Goal: Task Accomplishment & Management: Manage account settings

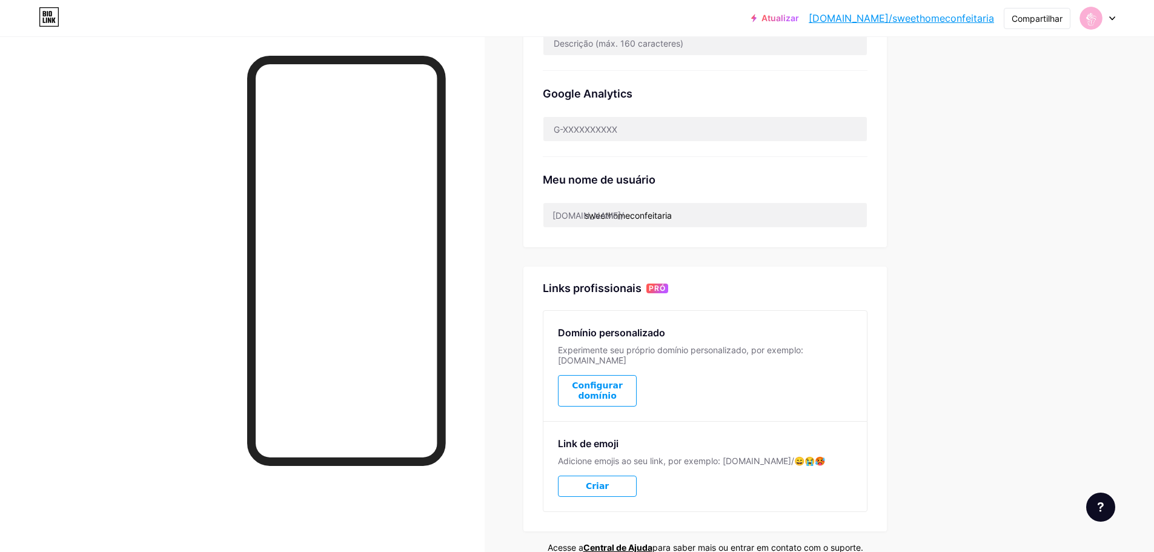
scroll to position [295, 0]
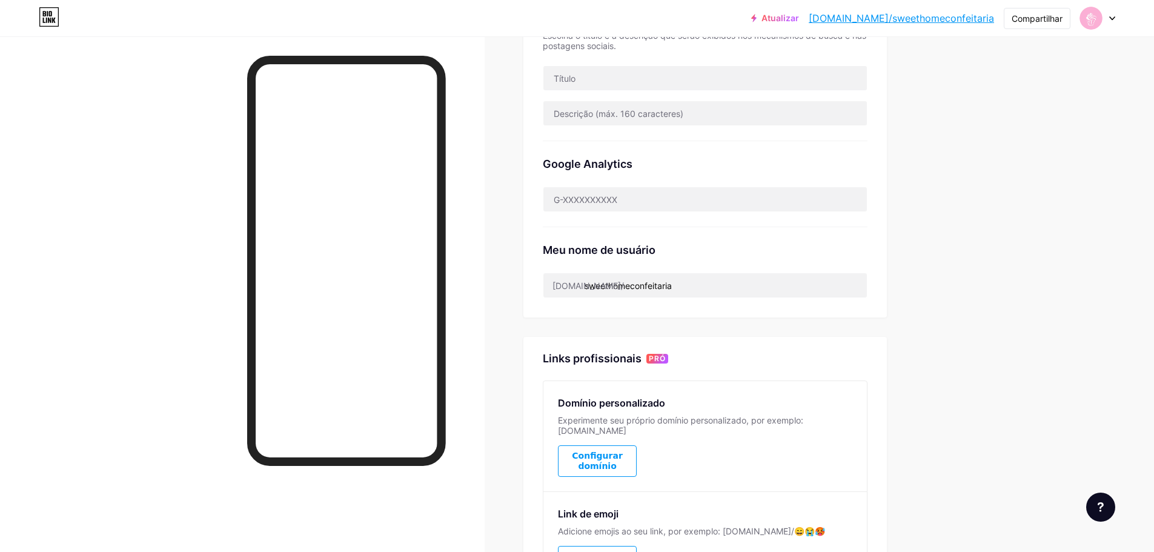
click at [799, 17] on font "Atualizar" at bounding box center [781, 18] width 38 height 10
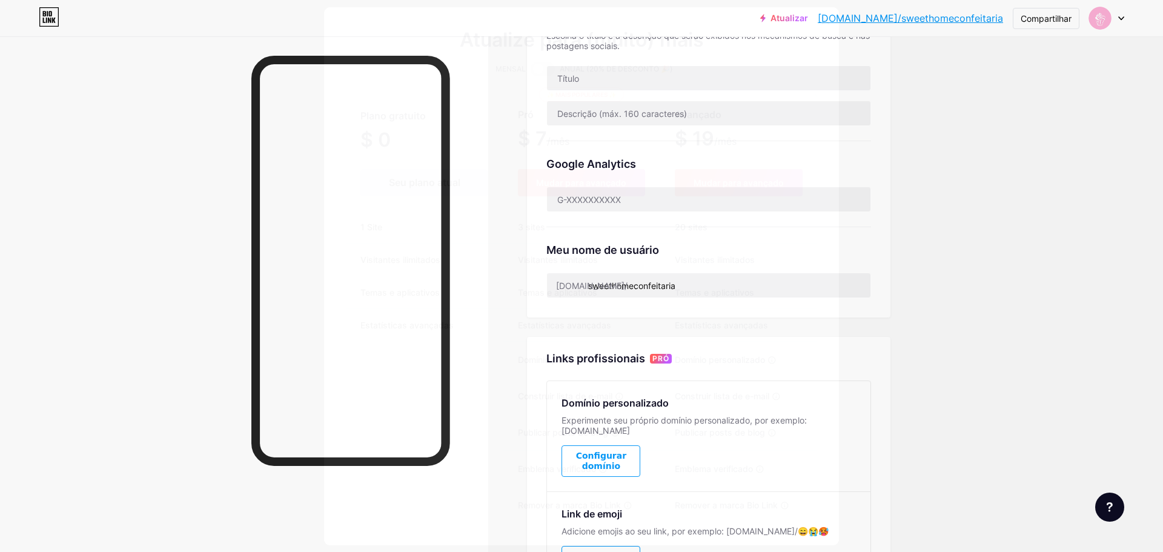
click at [823, 22] on icon at bounding box center [826, 20] width 7 height 7
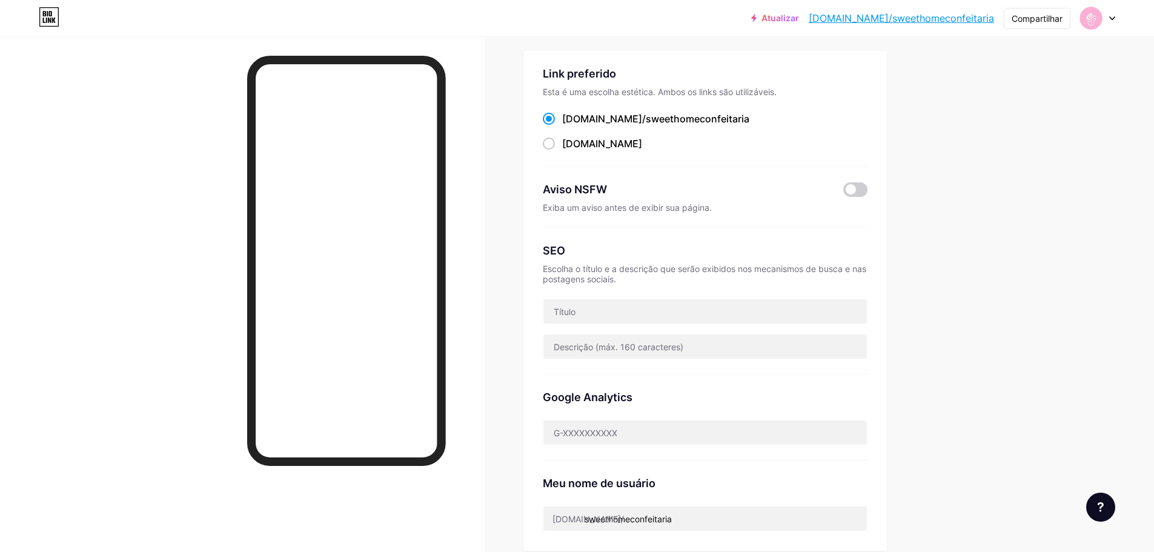
scroll to position [0, 0]
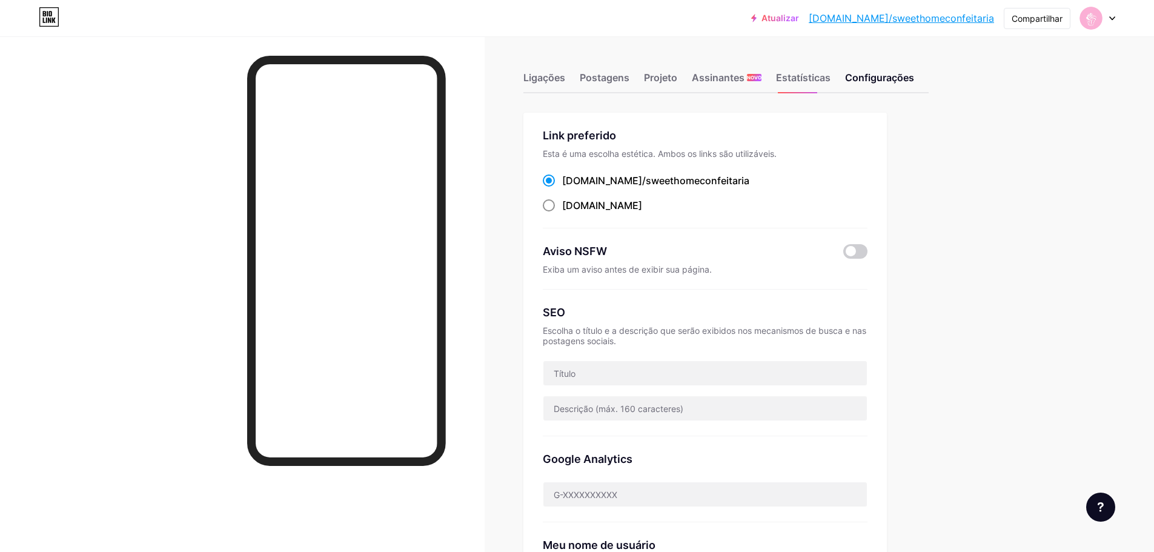
click at [598, 207] on font "[DOMAIN_NAME]" at bounding box center [602, 205] width 80 height 12
click at [570, 213] on input "[DOMAIN_NAME] ​" at bounding box center [566, 217] width 8 height 8
radio input "true"
click at [562, 181] on label "[DOMAIN_NAME]/ sweethomeconfeitaria" at bounding box center [646, 180] width 207 height 15
click at [562, 188] on input "[DOMAIN_NAME]/ sweethomeconfeitaria" at bounding box center [566, 192] width 8 height 8
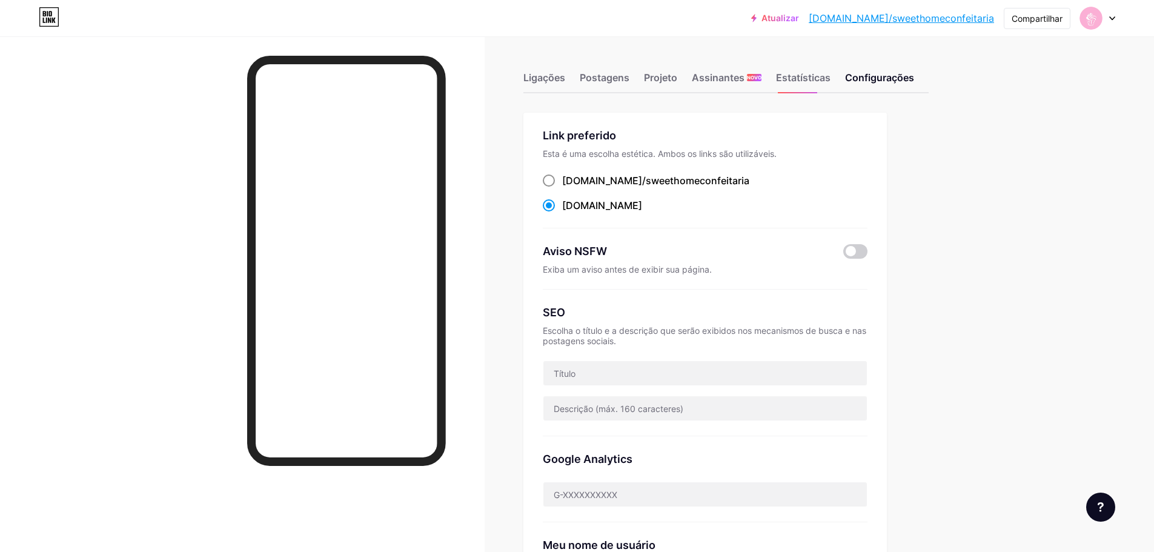
radio input "true"
click at [617, 70] on font "Postagens" at bounding box center [605, 77] width 50 height 15
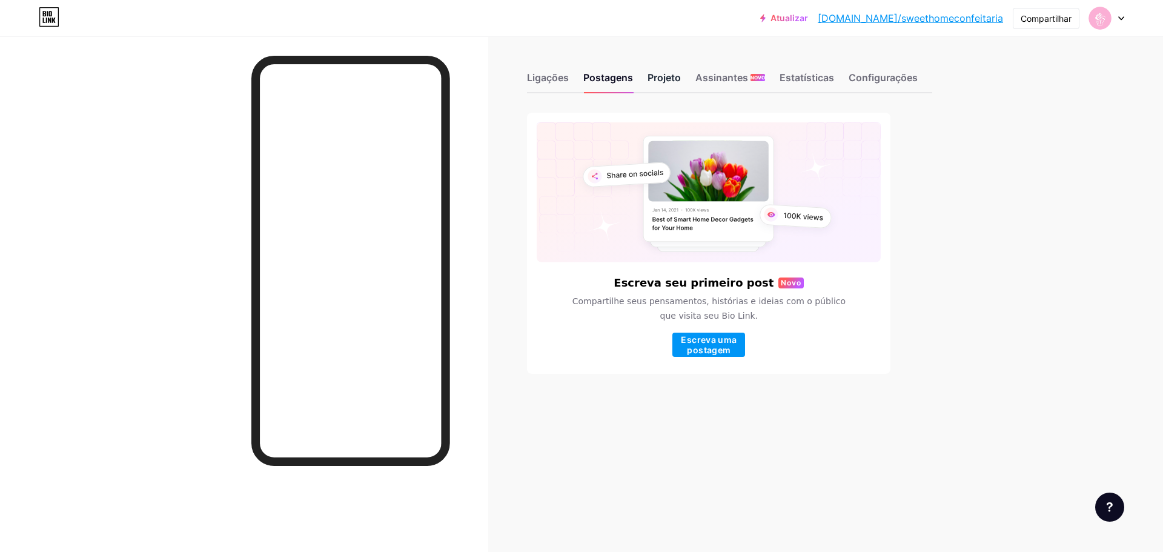
click at [666, 76] on font "Projeto" at bounding box center [664, 77] width 33 height 12
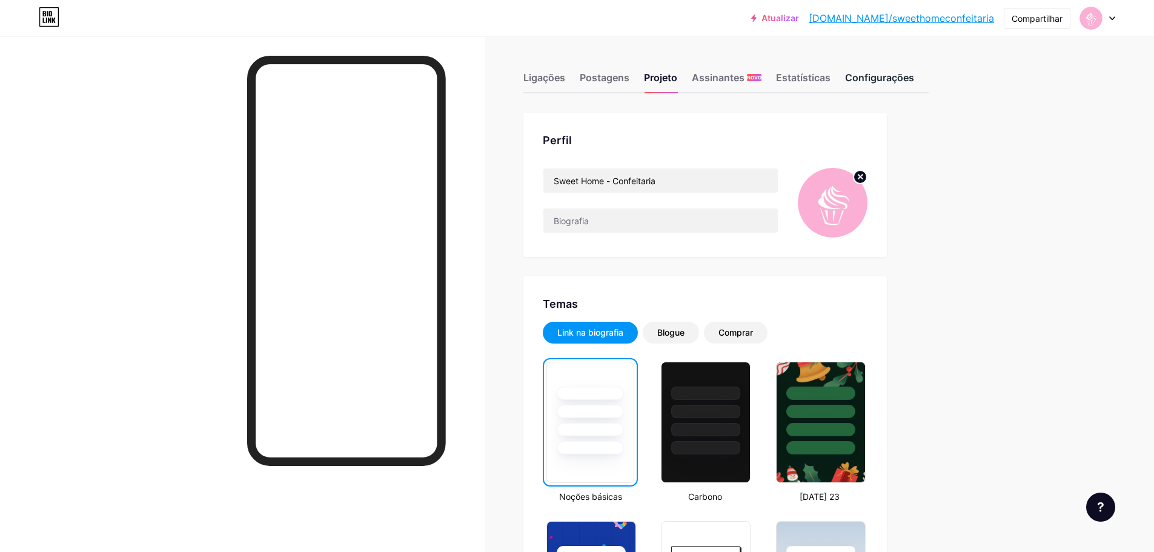
click at [888, 79] on font "Configurações" at bounding box center [879, 77] width 69 height 12
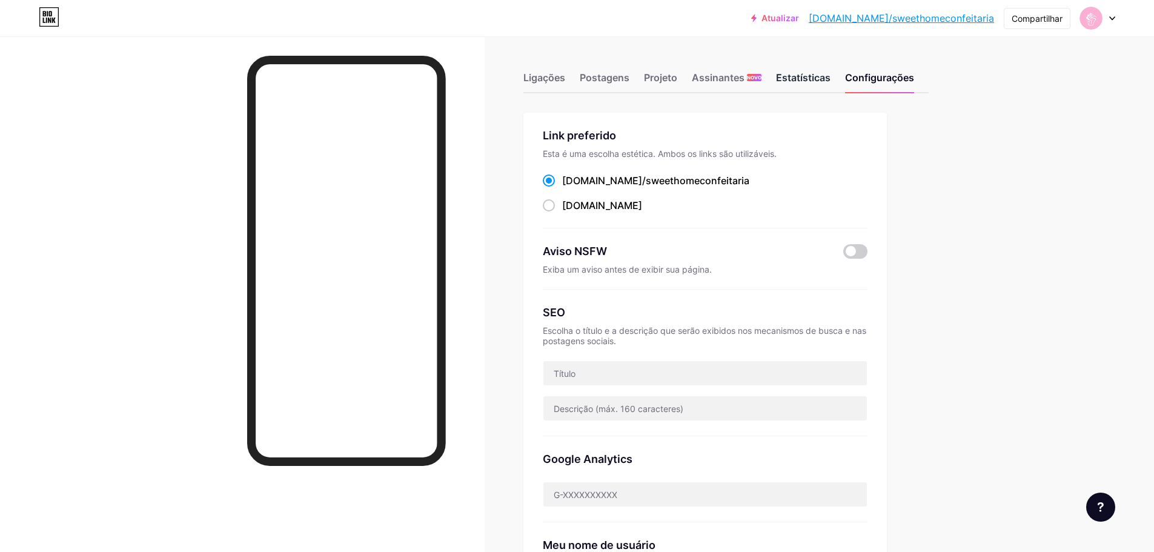
click at [816, 81] on font "Estatísticas" at bounding box center [803, 77] width 55 height 12
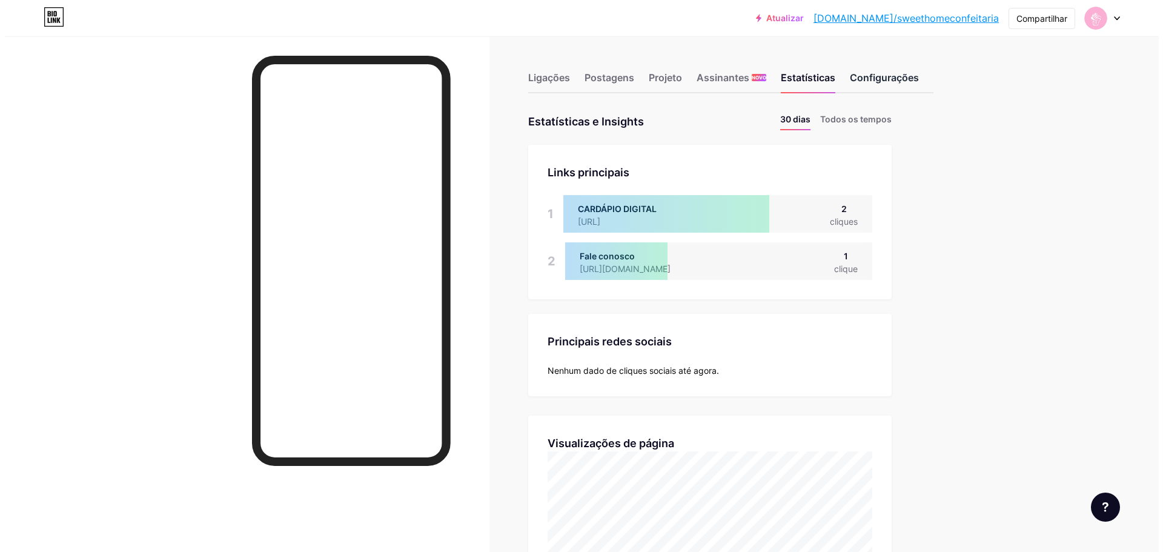
scroll to position [552, 1154]
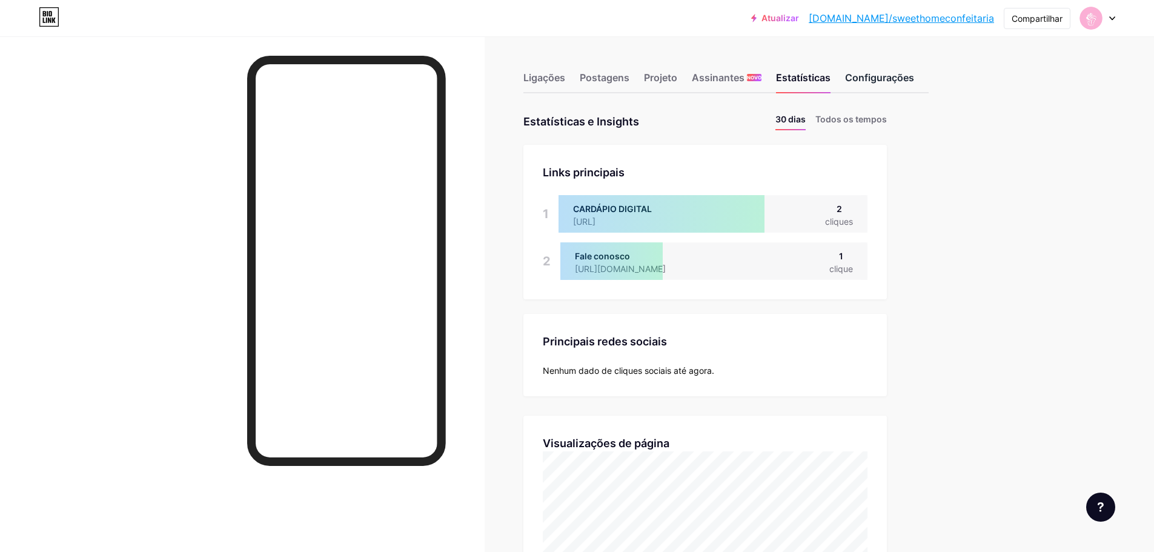
click at [862, 80] on font "Configurações" at bounding box center [879, 77] width 69 height 12
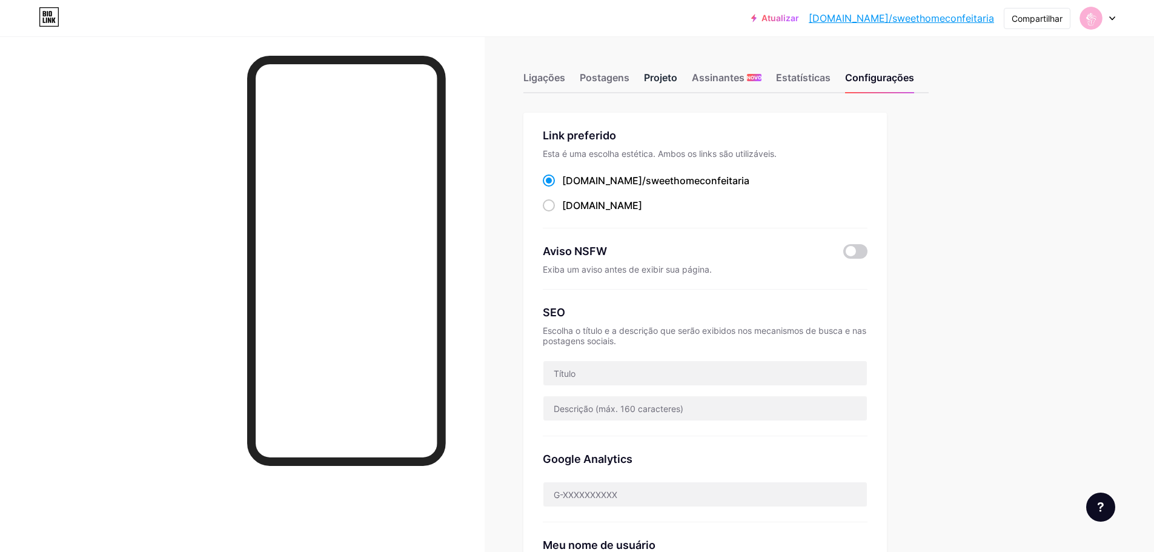
click at [661, 78] on font "Projeto" at bounding box center [660, 77] width 33 height 12
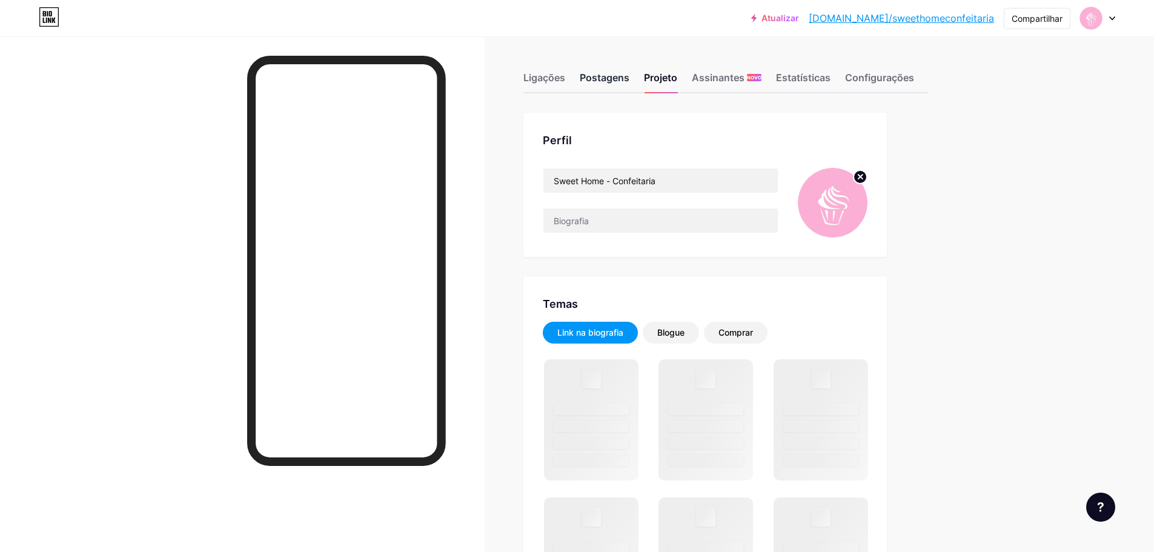
click at [607, 79] on font "Postagens" at bounding box center [605, 77] width 50 height 12
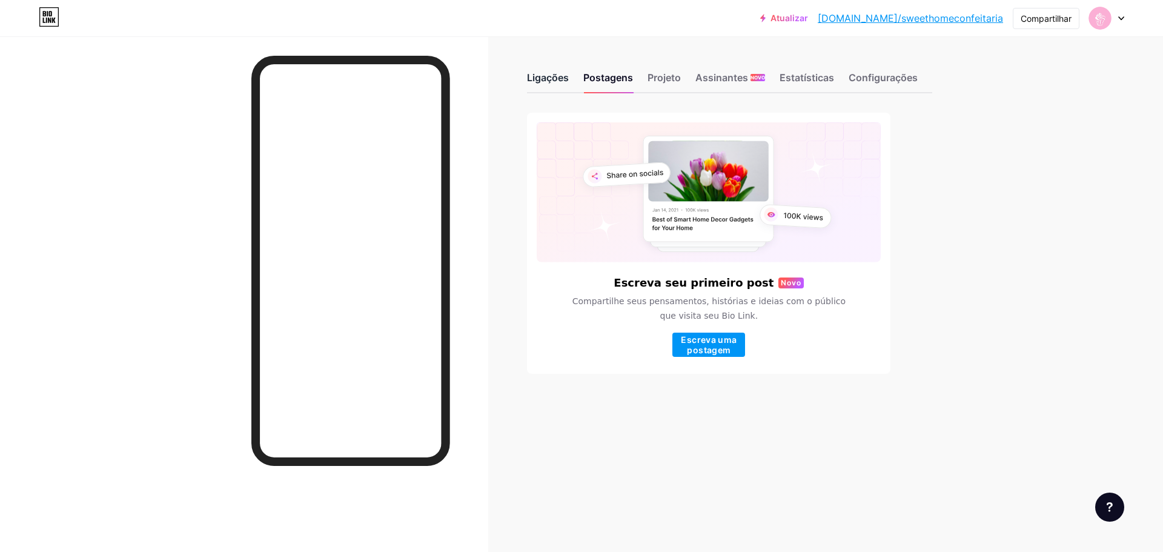
click at [557, 73] on font "Ligações" at bounding box center [548, 77] width 42 height 12
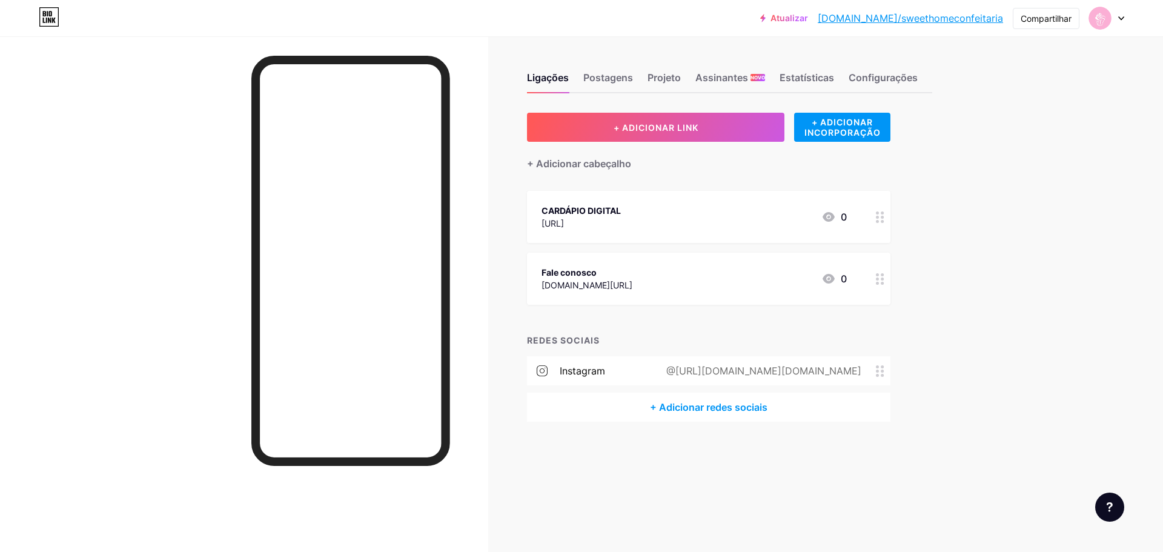
click at [880, 282] on icon at bounding box center [880, 279] width 8 height 12
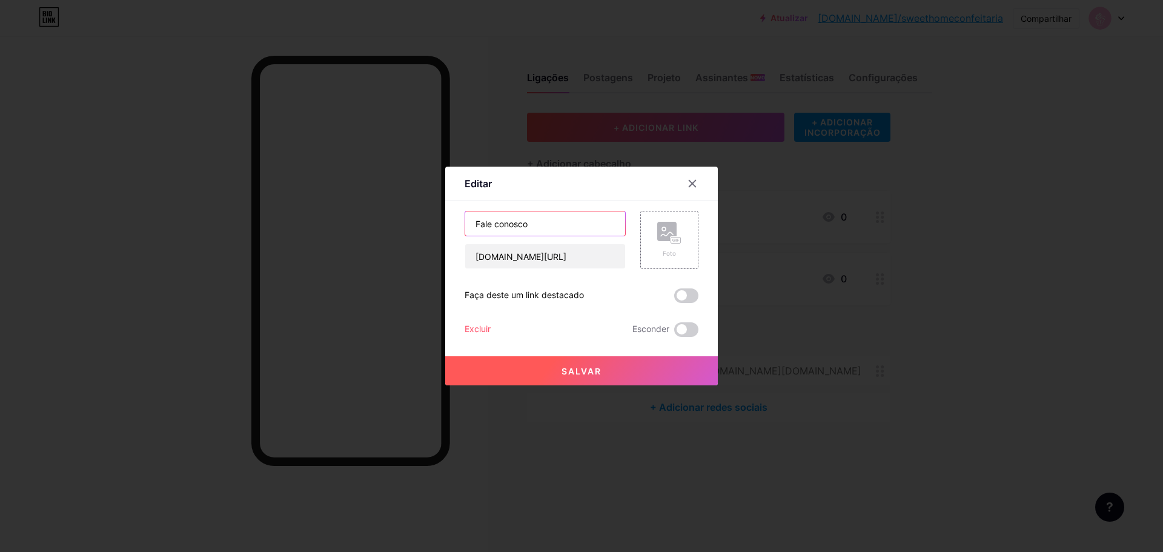
click at [557, 219] on input "Fale conosco" at bounding box center [545, 223] width 160 height 24
type input "Fale conosco - WPP"
click at [595, 380] on button "Salvar" at bounding box center [581, 370] width 273 height 29
